Goal: Information Seeking & Learning: Learn about a topic

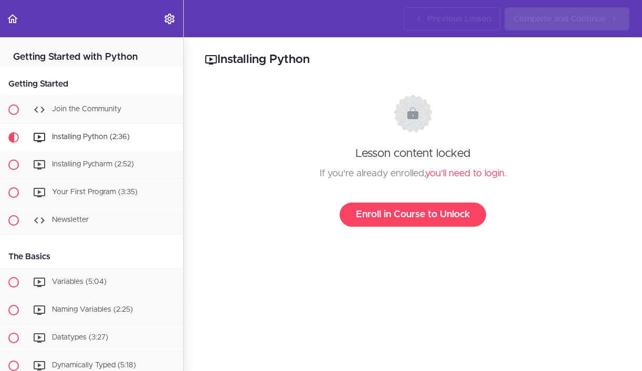
scroll to position [81, 0]
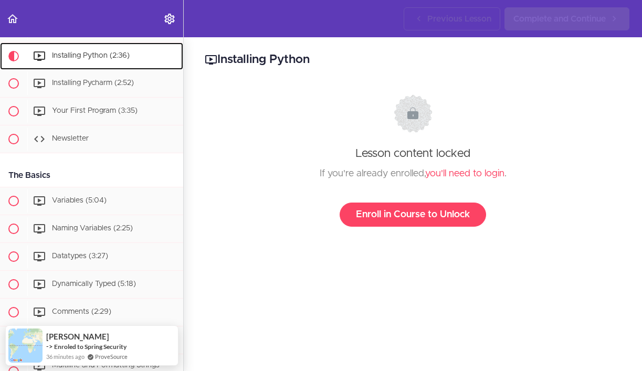
click at [127, 54] on span "Installing Python (2:36)" at bounding box center [91, 55] width 78 height 7
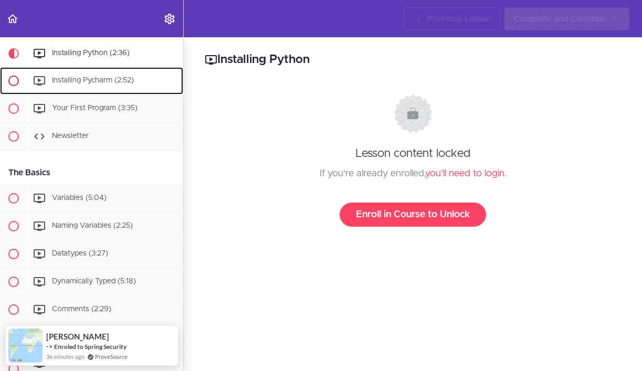
click at [129, 74] on div "Installing Pycharm (2:52)" at bounding box center [105, 80] width 156 height 23
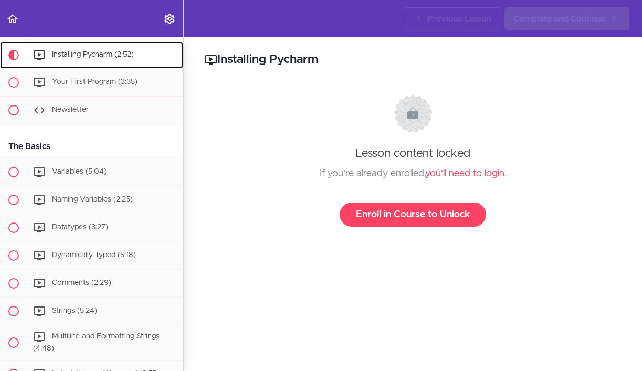
scroll to position [112, 0]
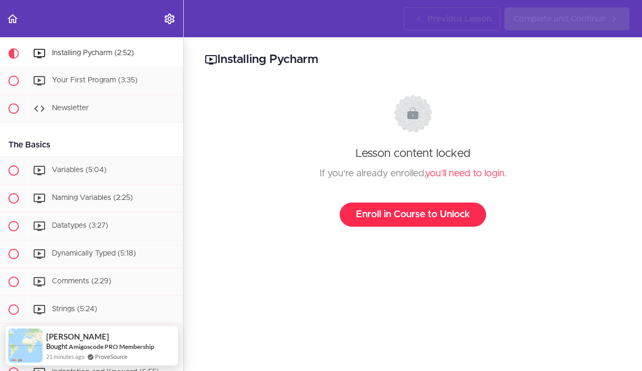
click at [391, 208] on link "Enroll in Course to Unlock" at bounding box center [413, 215] width 147 height 24
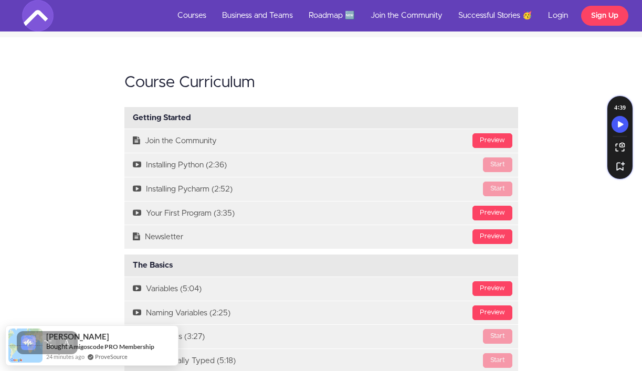
scroll to position [890, 0]
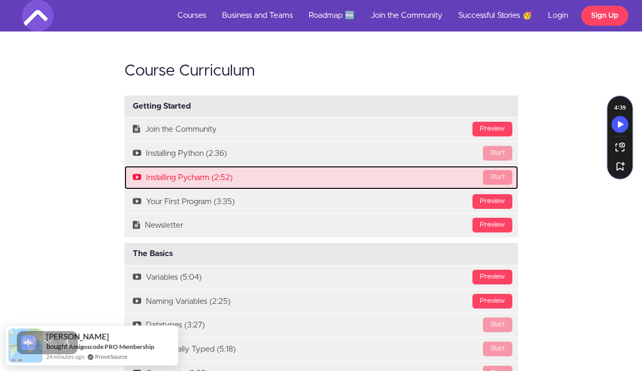
click at [193, 176] on link "Start Installing Pycharm (2:52)" at bounding box center [322, 178] width 394 height 24
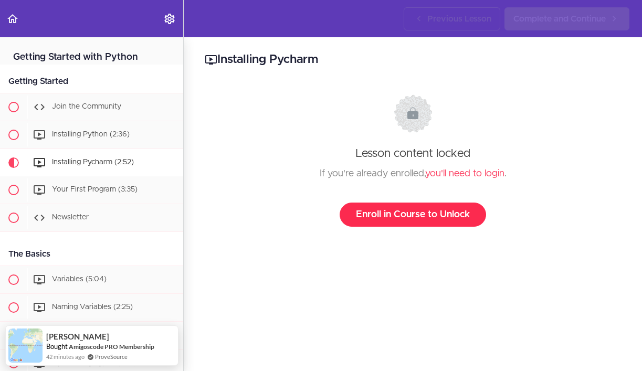
click at [412, 212] on link "Enroll in Course to Unlock" at bounding box center [413, 215] width 147 height 24
